Goal: Find specific page/section: Find specific page/section

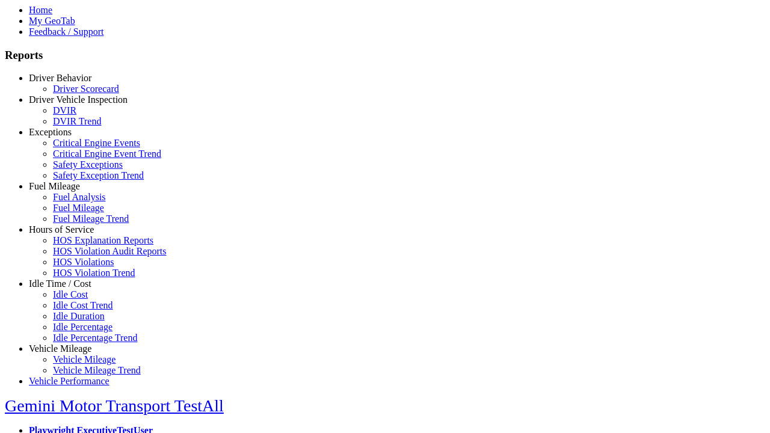
click at [69, 235] on link "Hours of Service" at bounding box center [61, 230] width 65 height 10
click at [78, 246] on link "HOS Explanation Reports" at bounding box center [103, 240] width 101 height 10
